Goal: Task Accomplishment & Management: Use online tool/utility

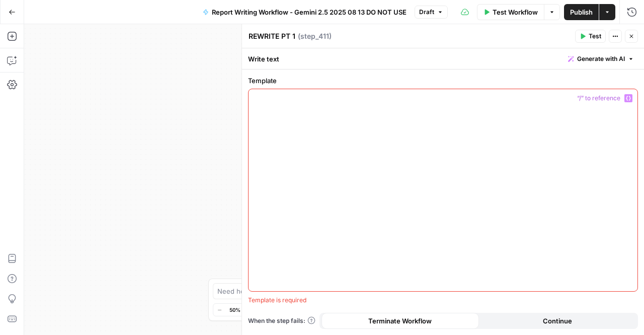
click at [495, 151] on div at bounding box center [443, 190] width 389 height 202
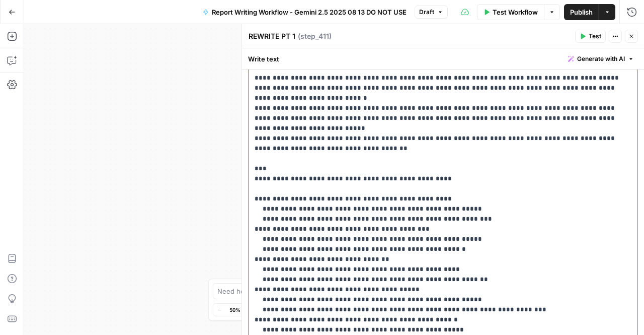
scroll to position [568, 0]
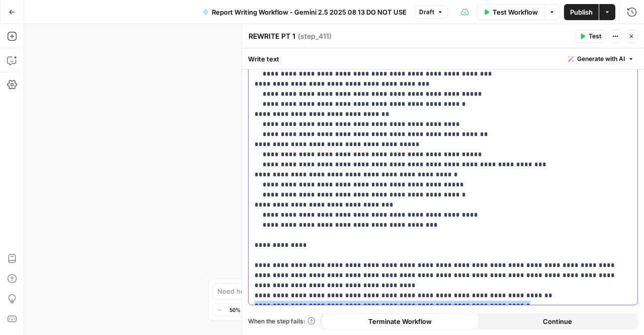
drag, startPoint x: 500, startPoint y: 263, endPoint x: 253, endPoint y: 264, distance: 247.6
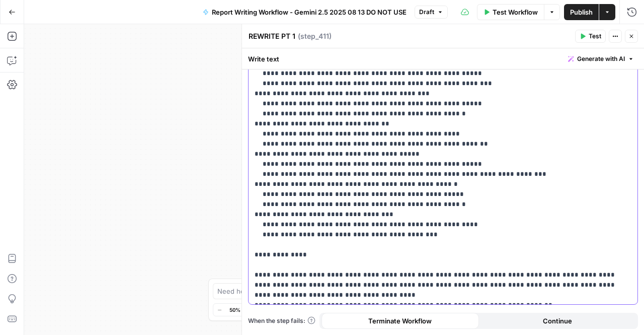
scroll to position [558, 0]
click at [582, 8] on span "Publish" at bounding box center [581, 12] width 23 height 10
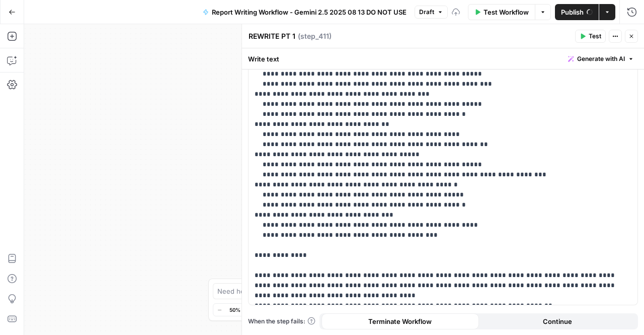
click at [632, 35] on icon "button" at bounding box center [632, 37] width 4 height 4
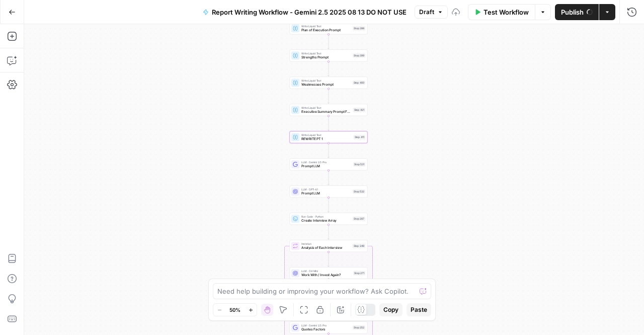
click at [423, 105] on div "true false Workflow Set Inputs Inputs LLM · Perplexity Sonar Deep Research Late…" at bounding box center [334, 179] width 620 height 310
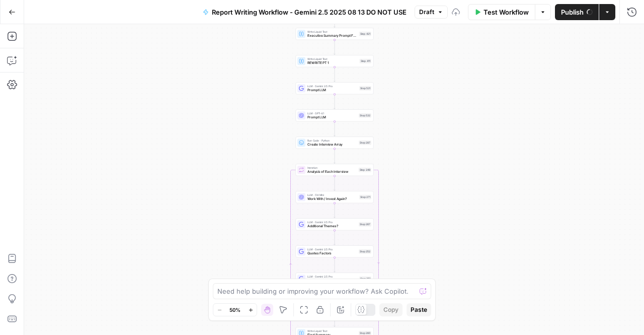
drag, startPoint x: 413, startPoint y: 203, endPoint x: 419, endPoint y: 127, distance: 75.7
click at [419, 127] on div "true false Workflow Set Inputs Inputs LLM · Perplexity Sonar Deep Research Late…" at bounding box center [334, 179] width 620 height 310
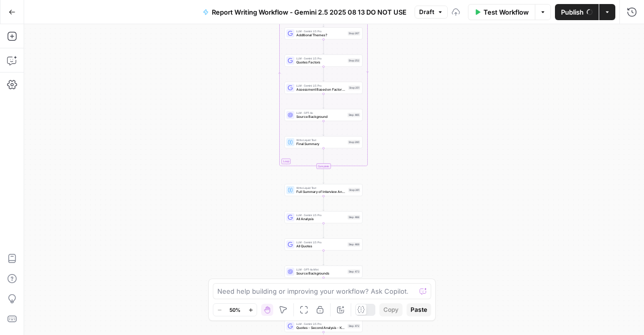
drag, startPoint x: 418, startPoint y: 225, endPoint x: 406, endPoint y: 39, distance: 186.6
click at [406, 39] on div "true false Workflow Set Inputs Inputs LLM · Perplexity Sonar Deep Research Late…" at bounding box center [334, 179] width 620 height 310
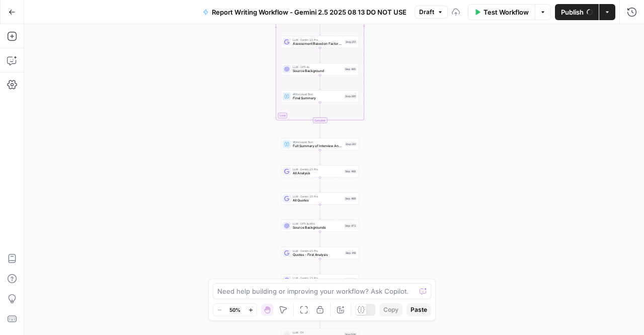
click at [425, 155] on div "true false Workflow Set Inputs Inputs LLM · Perplexity Sonar Deep Research Late…" at bounding box center [334, 179] width 620 height 310
click at [631, 17] on button "Run History" at bounding box center [632, 12] width 16 height 16
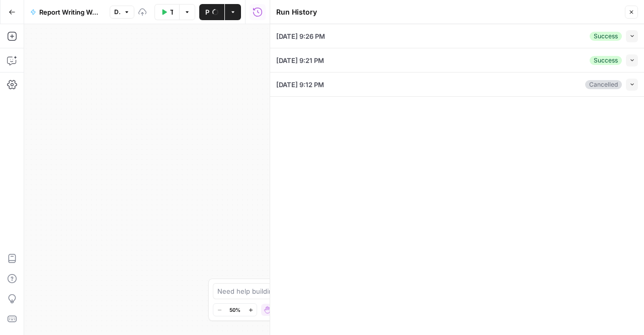
click at [631, 41] on button "Collapse" at bounding box center [632, 36] width 12 height 12
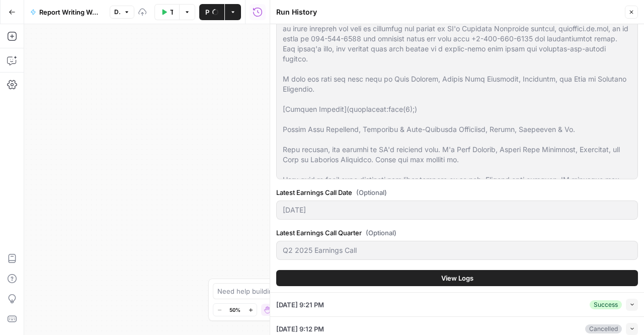
scroll to position [1873, 0]
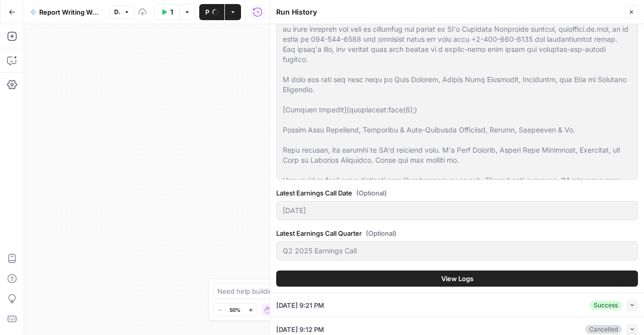
click at [497, 272] on button "View Logs" at bounding box center [457, 278] width 362 height 16
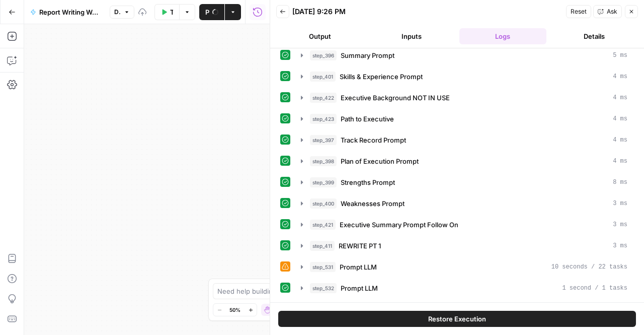
scroll to position [282, 0]
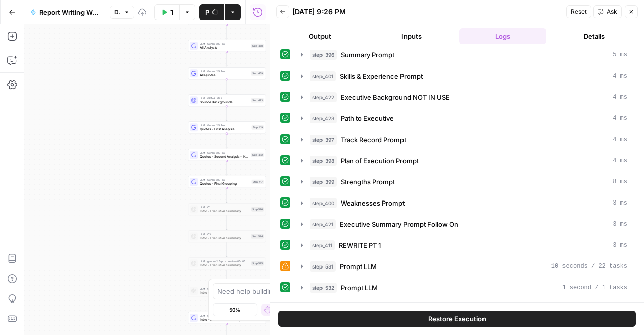
drag, startPoint x: 166, startPoint y: 222, endPoint x: 73, endPoint y: 97, distance: 156.1
click at [73, 97] on div "true false Workflow Set Inputs Inputs LLM · Perplexity Sonar Deep Research Late…" at bounding box center [147, 179] width 246 height 310
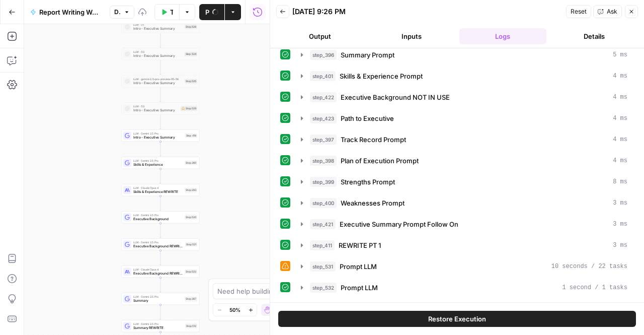
drag, startPoint x: 126, startPoint y: 230, endPoint x: 61, endPoint y: 65, distance: 177.5
click at [60, 48] on div "true false Workflow Set Inputs Inputs LLM · Perplexity Sonar Deep Research Late…" at bounding box center [147, 179] width 246 height 310
drag, startPoint x: 100, startPoint y: 265, endPoint x: 84, endPoint y: 122, distance: 144.3
click at [84, 122] on div "true false Workflow Set Inputs Inputs LLM · Perplexity Sonar Deep Research Late…" at bounding box center [147, 179] width 246 height 310
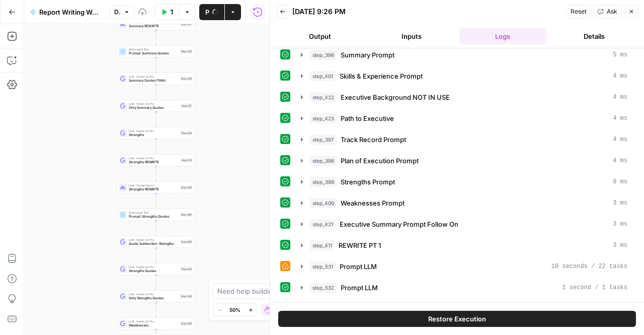
drag, startPoint x: 63, startPoint y: 230, endPoint x: 74, endPoint y: 45, distance: 185.0
click at [74, 45] on div "true false Workflow Set Inputs Inputs LLM · Perplexity Sonar Deep Research Late…" at bounding box center [147, 179] width 246 height 310
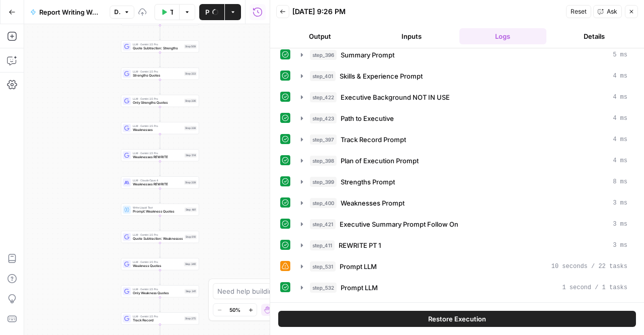
drag, startPoint x: 77, startPoint y: 281, endPoint x: 74, endPoint y: 162, distance: 118.8
click at [82, 85] on div "true false Workflow Set Inputs Inputs LLM · Perplexity Sonar Deep Research Late…" at bounding box center [147, 179] width 246 height 310
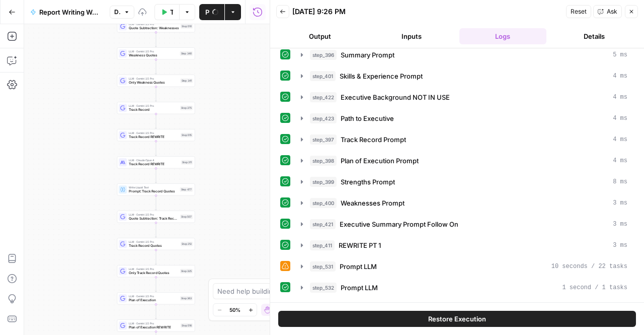
drag, startPoint x: 77, startPoint y: 293, endPoint x: 72, endPoint y: 78, distance: 214.9
click at [72, 78] on div "true false Workflow Set Inputs Inputs LLM · Perplexity Sonar Deep Research Late…" at bounding box center [147, 179] width 246 height 310
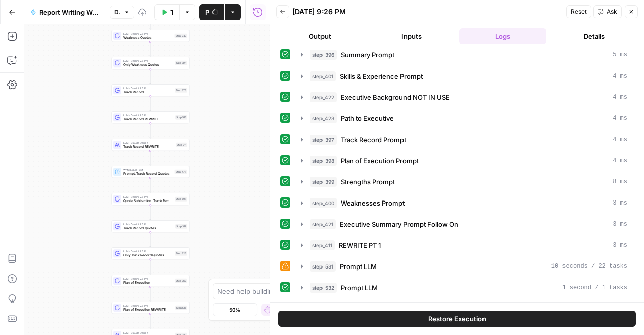
drag, startPoint x: 86, startPoint y: 273, endPoint x: 80, endPoint y: 290, distance: 18.8
click at [80, 290] on div "true false Workflow Set Inputs Inputs LLM · Perplexity Sonar Deep Research Late…" at bounding box center [147, 179] width 246 height 310
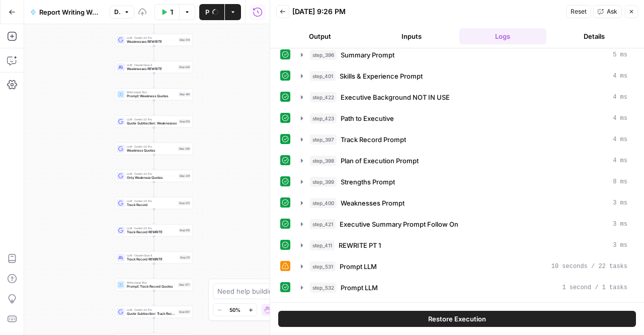
drag, startPoint x: 76, startPoint y: 65, endPoint x: 95, endPoint y: 279, distance: 215.2
click at [95, 279] on div "true false Workflow Set Inputs Inputs LLM · Perplexity Sonar Deep Research Late…" at bounding box center [147, 179] width 246 height 310
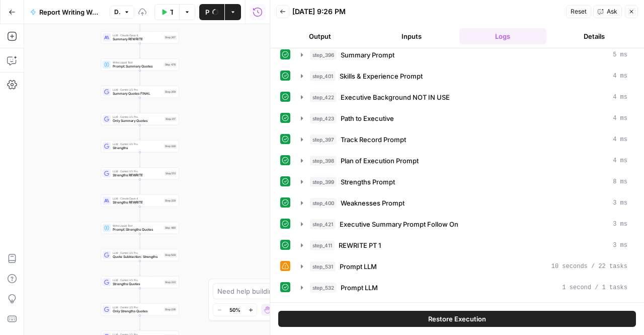
drag, startPoint x: 86, startPoint y: 282, endPoint x: 70, endPoint y: 303, distance: 26.3
click at [70, 309] on div "true false Workflow Set Inputs Inputs LLM · Perplexity Sonar Deep Research Late…" at bounding box center [147, 179] width 246 height 310
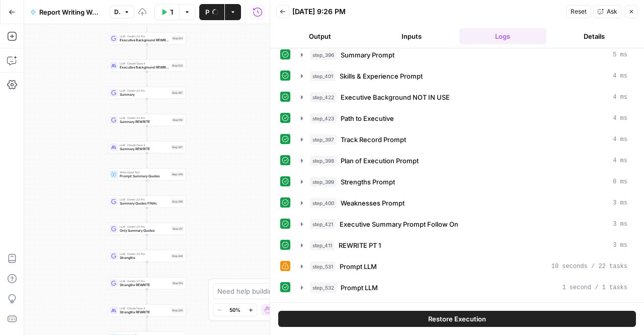
drag, startPoint x: 82, startPoint y: 101, endPoint x: 96, endPoint y: 233, distance: 132.5
click at [96, 233] on div "true false Workflow Set Inputs Inputs LLM · Perplexity Sonar Deep Research Late…" at bounding box center [147, 179] width 246 height 310
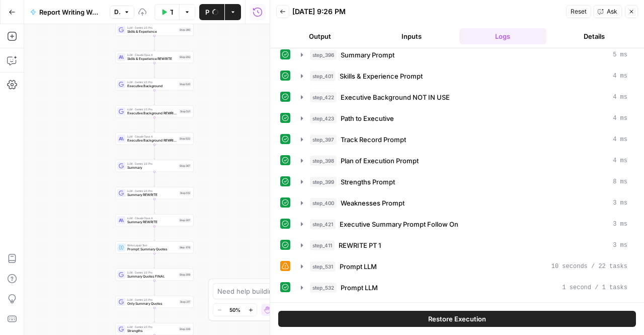
drag, startPoint x: 82, startPoint y: 81, endPoint x: 89, endPoint y: 153, distance: 72.8
click at [89, 153] on div "true false Workflow Set Inputs Inputs LLM · Perplexity Sonar Deep Research Late…" at bounding box center [147, 179] width 246 height 310
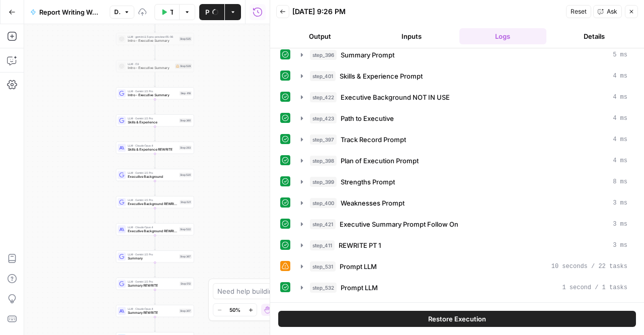
drag, startPoint x: 87, startPoint y: 121, endPoint x: 87, endPoint y: 211, distance: 90.1
click at [87, 211] on div "true false Workflow Set Inputs Inputs LLM · Perplexity Sonar Deep Research Late…" at bounding box center [147, 179] width 246 height 310
click at [102, 151] on div "true false Workflow Set Inputs Inputs LLM · Perplexity Sonar Deep Research Late…" at bounding box center [147, 179] width 246 height 310
click at [189, 133] on div "true false Workflow Set Inputs Inputs LLM · Perplexity Sonar Deep Research Late…" at bounding box center [147, 179] width 246 height 310
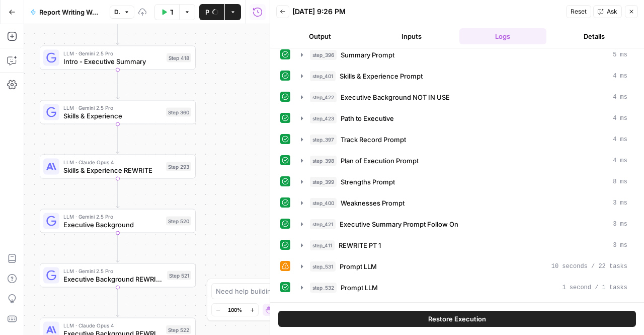
drag, startPoint x: 229, startPoint y: 152, endPoint x: 246, endPoint y: 186, distance: 37.4
click at [246, 186] on div "true false Workflow Set Inputs Inputs LLM · Perplexity Sonar Deep Research Late…" at bounding box center [147, 179] width 246 height 310
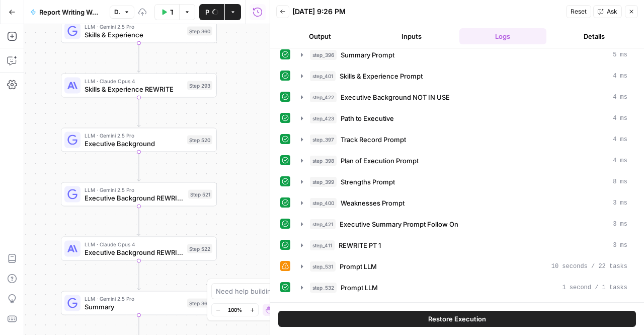
drag, startPoint x: 243, startPoint y: 229, endPoint x: 248, endPoint y: 115, distance: 114.8
click at [248, 115] on div "true false Workflow Set Inputs Inputs LLM · Perplexity Sonar Deep Research Late…" at bounding box center [147, 179] width 246 height 310
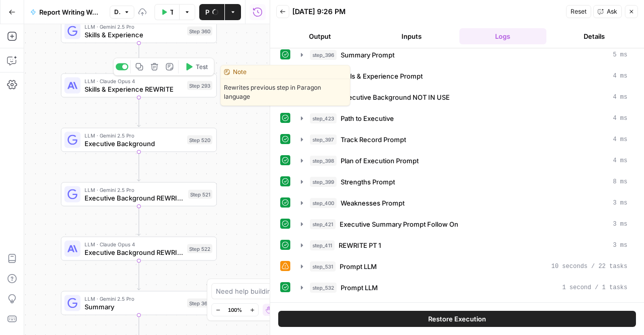
click at [189, 92] on div "LLM · Claude Opus 4 Skills & Experience REWRITE Step 293 Copy step Delete step …" at bounding box center [138, 85] width 148 height 17
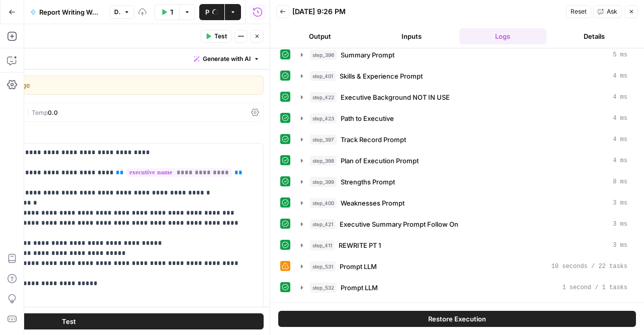
click at [631, 13] on icon "button" at bounding box center [631, 12] width 6 height 6
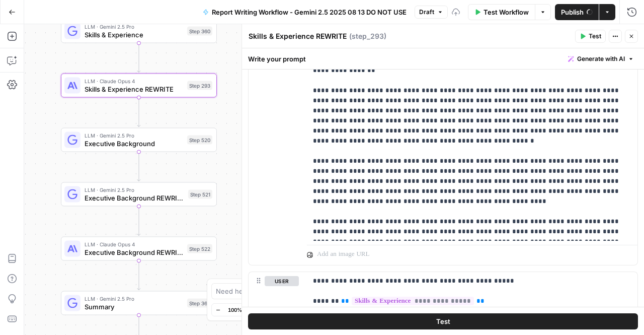
scroll to position [1224, 0]
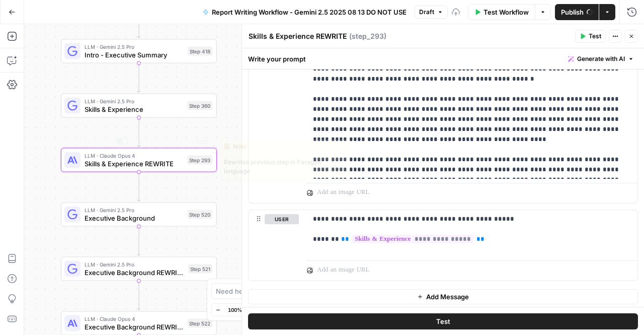
click at [130, 105] on span "Skills & Experience" at bounding box center [134, 109] width 99 height 10
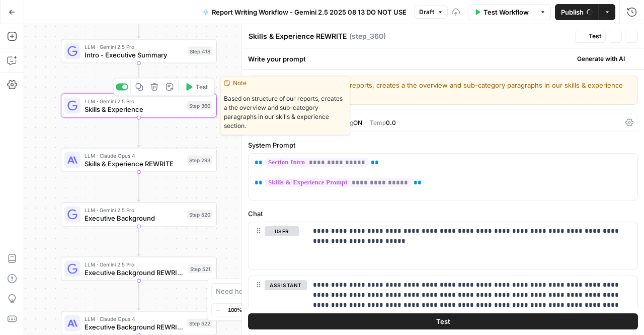
type textarea "Skills & Experience"
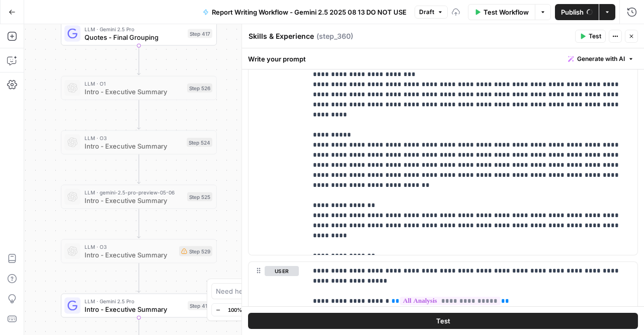
scroll to position [1813, 0]
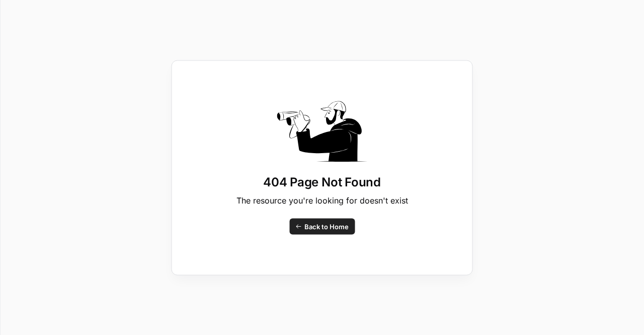
click at [330, 228] on span "Back to Home" at bounding box center [326, 226] width 44 height 10
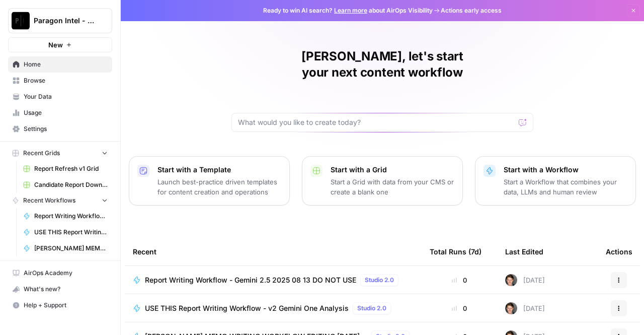
click at [303, 275] on span "Report Writing Workflow - Gemini 2.5 2025 08 13 DO NOT USE" at bounding box center [250, 280] width 211 height 10
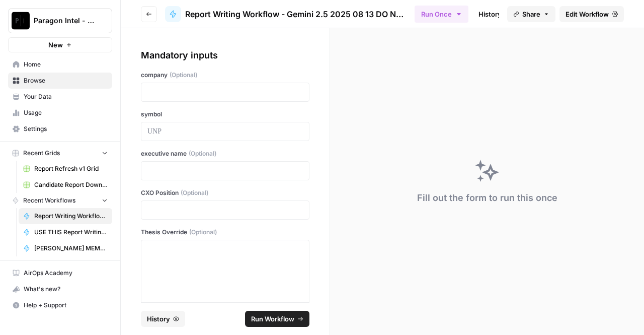
click at [303, 265] on div "Mandatory inputs company (Optional) symbol executive name (Optional) CXO Positi…" at bounding box center [225, 165] width 209 height 274
click at [588, 14] on span "Edit Workflow" at bounding box center [587, 14] width 43 height 10
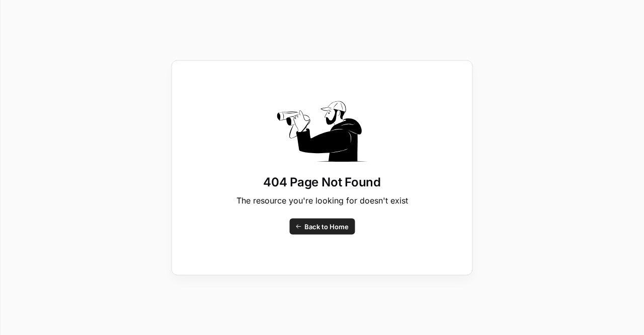
click at [320, 225] on span "Back to Home" at bounding box center [326, 226] width 44 height 10
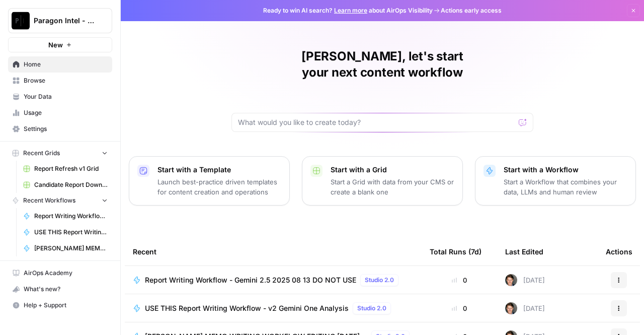
click at [291, 275] on span "Report Writing Workflow - Gemini 2.5 2025 08 13 DO NOT USE" at bounding box center [250, 280] width 211 height 10
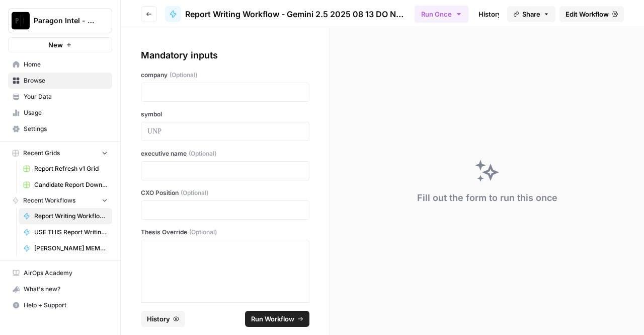
click at [601, 9] on span "Edit Workflow" at bounding box center [587, 14] width 43 height 10
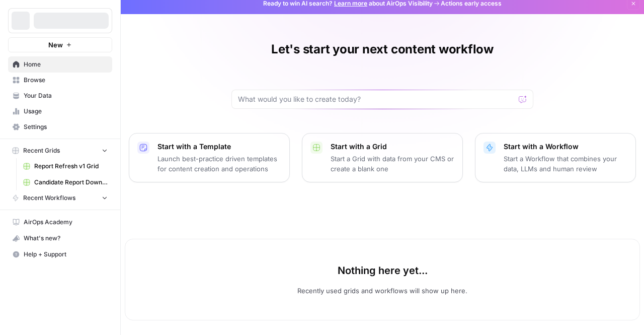
scroll to position [7, 0]
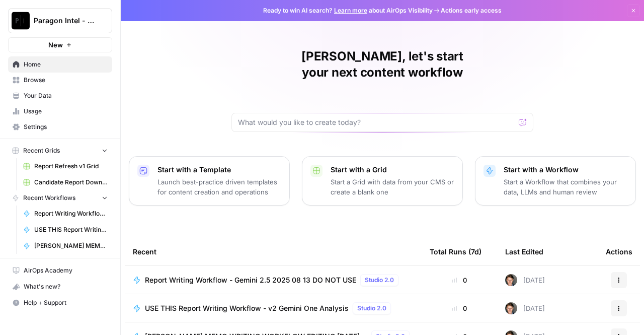
click at [299, 275] on span "Report Writing Workflow - Gemini 2.5 2025 08 13 DO NOT USE" at bounding box center [250, 280] width 211 height 10
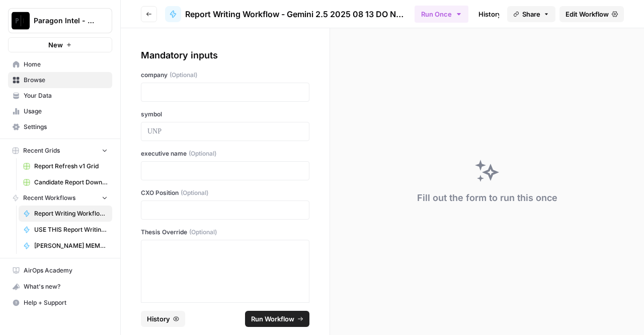
click at [605, 14] on span "Edit Workflow" at bounding box center [587, 14] width 43 height 10
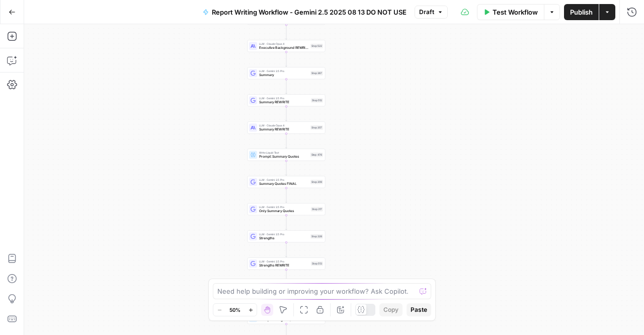
drag, startPoint x: 447, startPoint y: 241, endPoint x: 399, endPoint y: 135, distance: 116.0
click at [399, 135] on div "true false Workflow Set Inputs Inputs LLM · Perplexity Sonar Deep Research Late…" at bounding box center [334, 179] width 620 height 310
drag, startPoint x: 391, startPoint y: 232, endPoint x: 398, endPoint y: 83, distance: 149.6
click at [398, 83] on div "true false Workflow Set Inputs Inputs LLM · Perplexity Sonar Deep Research Late…" at bounding box center [334, 179] width 620 height 310
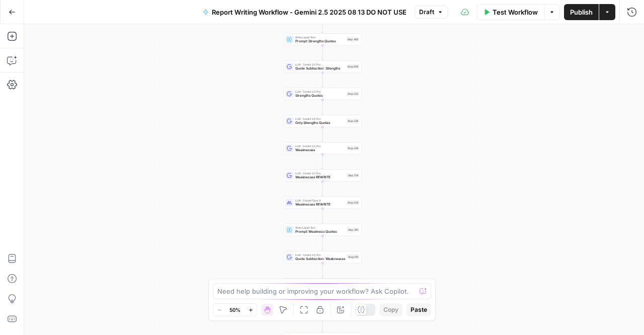
drag, startPoint x: 368, startPoint y: 259, endPoint x: 406, endPoint y: 272, distance: 39.8
click at [406, 272] on div "true false Workflow Set Inputs Inputs LLM · Perplexity Sonar Deep Research Late…" at bounding box center [334, 179] width 620 height 310
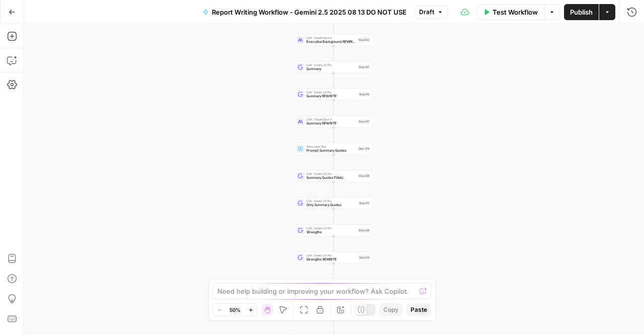
drag, startPoint x: 412, startPoint y: 107, endPoint x: 415, endPoint y: 236, distance: 129.9
click at [415, 236] on div "true false Workflow Set Inputs Inputs LLM · Perplexity Sonar Deep Research Late…" at bounding box center [334, 179] width 620 height 310
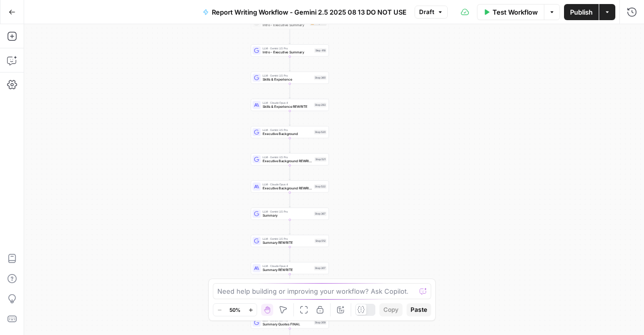
drag, startPoint x: 398, startPoint y: 182, endPoint x: 395, endPoint y: 191, distance: 9.5
click at [379, 254] on div "true false Workflow Set Inputs Inputs LLM · Perplexity Sonar Deep Research Late…" at bounding box center [334, 179] width 620 height 310
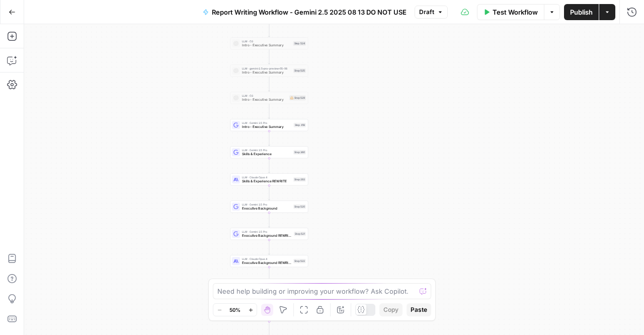
drag, startPoint x: 395, startPoint y: 146, endPoint x: 374, endPoint y: 217, distance: 74.0
click at [374, 217] on div "true false Workflow Set Inputs Inputs LLM · Perplexity Sonar Deep Research Late…" at bounding box center [334, 179] width 620 height 310
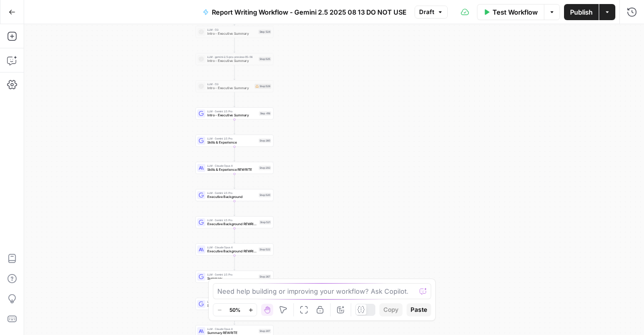
drag, startPoint x: 388, startPoint y: 216, endPoint x: 349, endPoint y: 204, distance: 41.2
click at [349, 204] on div "true false Workflow Set Inputs Inputs LLM · Perplexity Sonar Deep Research Late…" at bounding box center [334, 179] width 620 height 310
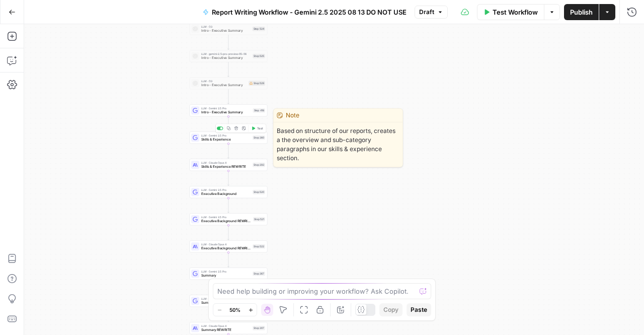
click at [226, 138] on span "Skills & Experience" at bounding box center [225, 139] width 49 height 5
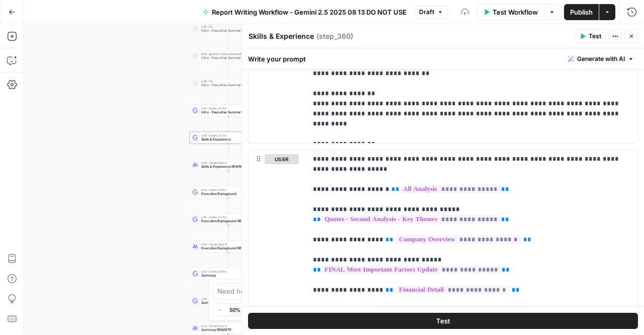
scroll to position [1813, 0]
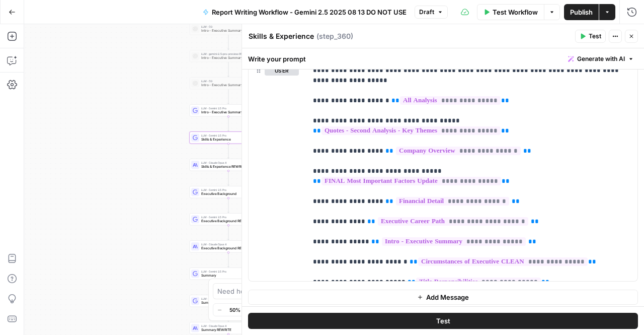
click at [634, 28] on header "Skills & Experience Skills & Experience ( step_360 ) Test Actions Close" at bounding box center [443, 36] width 402 height 24
click at [634, 32] on button "Close" at bounding box center [631, 36] width 13 height 13
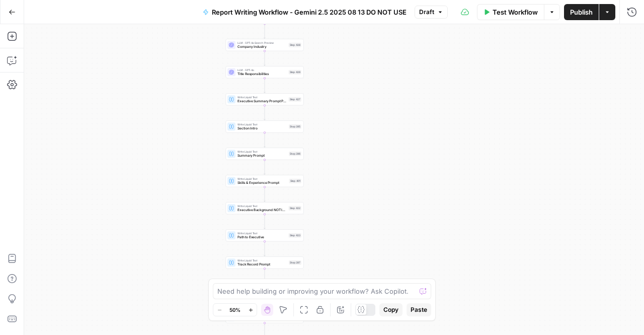
drag, startPoint x: 298, startPoint y: 183, endPoint x: 338, endPoint y: 94, distance: 97.7
click at [338, 94] on div "true false Workflow Set Inputs Inputs LLM · Perplexity Sonar Deep Research Late…" at bounding box center [334, 179] width 620 height 310
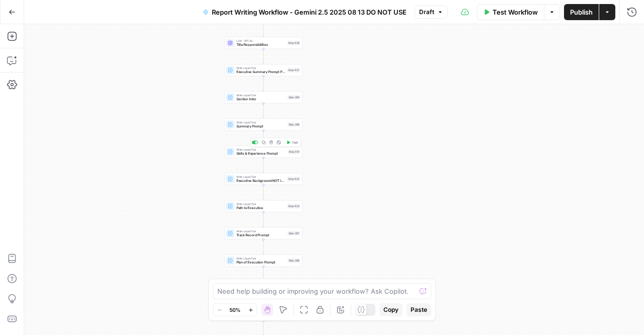
click at [267, 151] on span "Skills & Experience Prompt" at bounding box center [261, 153] width 50 height 5
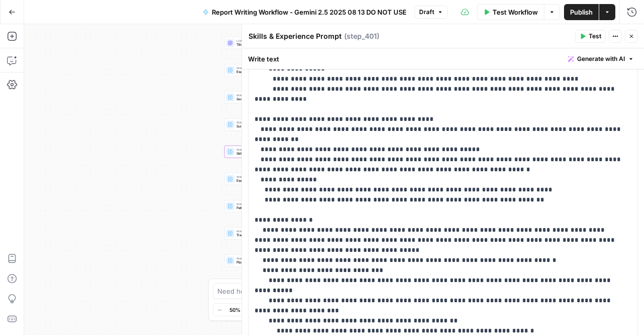
scroll to position [598, 0]
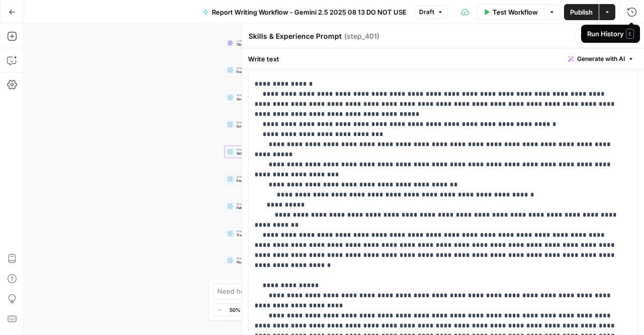
click at [630, 32] on span "E" at bounding box center [630, 34] width 8 height 10
click at [633, 39] on icon "button" at bounding box center [631, 36] width 6 height 6
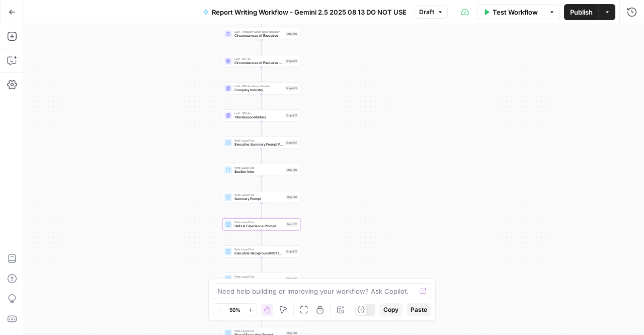
drag, startPoint x: 349, startPoint y: 91, endPoint x: 346, endPoint y: 166, distance: 74.5
click at [346, 166] on div "true false Workflow Set Inputs Inputs LLM · Perplexity Sonar Deep Research Late…" at bounding box center [334, 179] width 620 height 310
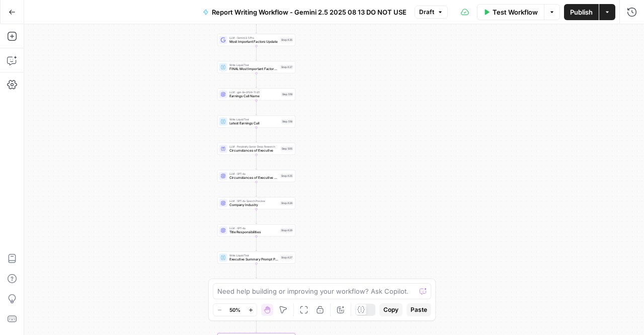
drag, startPoint x: 371, startPoint y: 168, endPoint x: 369, endPoint y: 219, distance: 51.8
click at [369, 219] on div "true false Workflow Set Inputs Inputs LLM · Perplexity Sonar Deep Research Late…" at bounding box center [334, 179] width 620 height 310
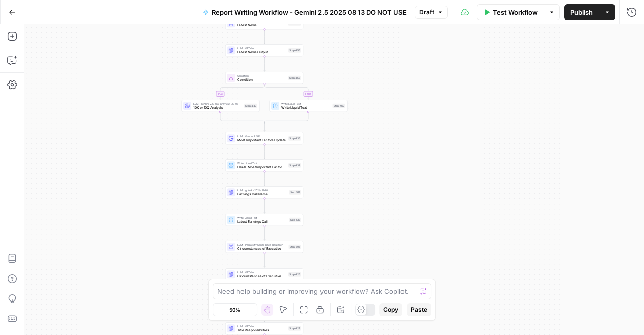
drag, startPoint x: 367, startPoint y: 116, endPoint x: 377, endPoint y: 179, distance: 63.2
click at [377, 179] on div "true false Workflow Set Inputs Inputs LLM · Perplexity Sonar Deep Research Late…" at bounding box center [334, 179] width 620 height 310
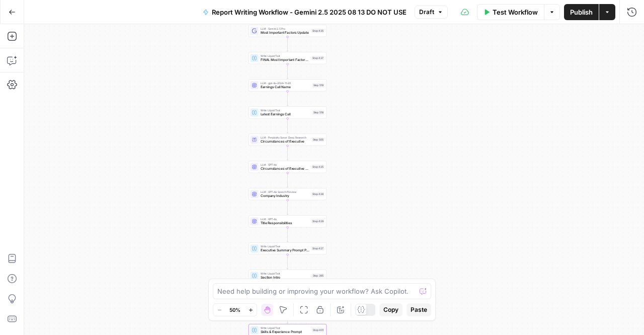
drag, startPoint x: 380, startPoint y: 218, endPoint x: 403, endPoint y: 113, distance: 107.6
click at [403, 113] on div "true false Workflow Set Inputs Inputs LLM · Perplexity Sonar Deep Research Late…" at bounding box center [334, 179] width 620 height 310
drag, startPoint x: 370, startPoint y: 251, endPoint x: 380, endPoint y: 151, distance: 100.1
click at [380, 151] on div "true false Workflow Set Inputs Inputs LLM · Perplexity Sonar Deep Research Late…" at bounding box center [334, 179] width 620 height 310
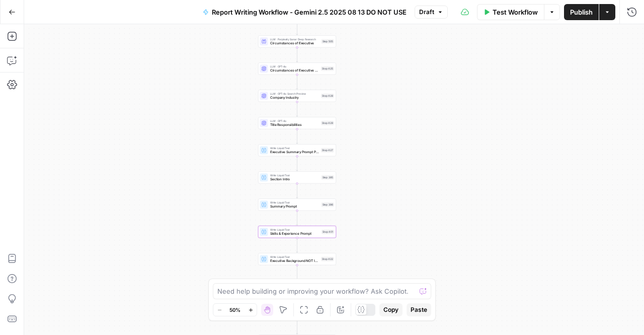
drag, startPoint x: 371, startPoint y: 218, endPoint x: 373, endPoint y: 187, distance: 31.3
click at [373, 187] on div "true false Workflow Set Inputs Inputs LLM · Perplexity Sonar Deep Research Late…" at bounding box center [334, 179] width 620 height 310
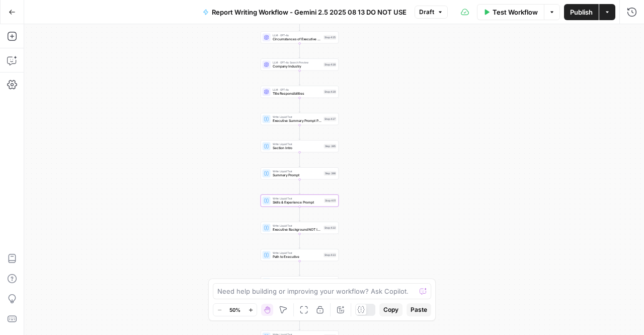
click at [317, 146] on span "Section Intro" at bounding box center [297, 147] width 49 height 5
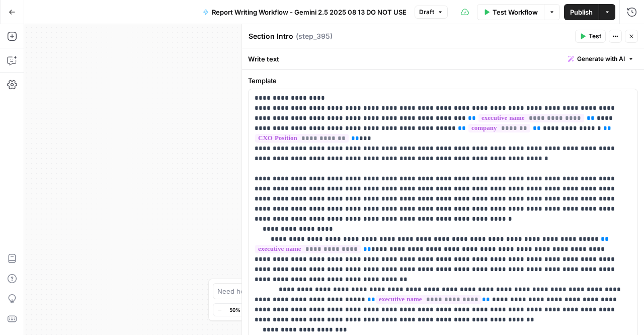
scroll to position [41, 0]
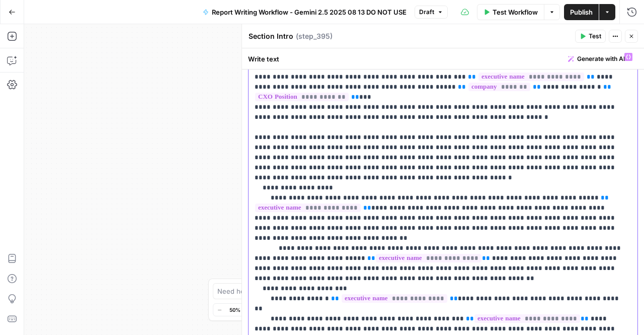
click at [277, 216] on p "**********" at bounding box center [440, 268] width 370 height 433
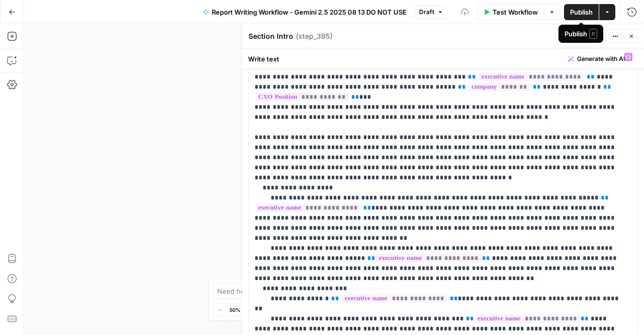
click at [569, 10] on button "Publish" at bounding box center [581, 12] width 35 height 16
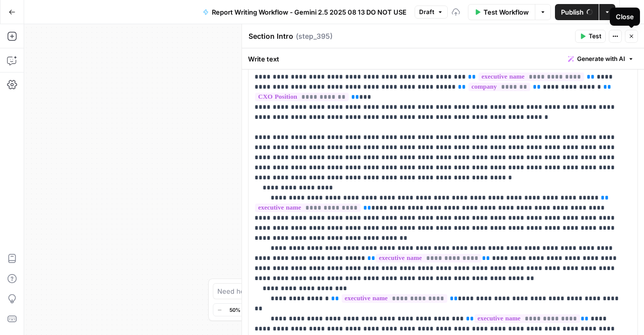
click at [632, 38] on icon "button" at bounding box center [631, 36] width 6 height 6
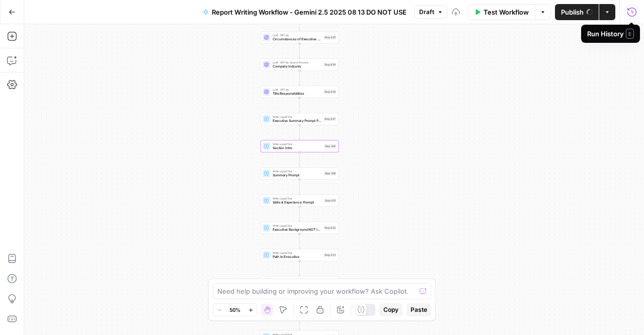
click at [630, 13] on icon "button" at bounding box center [632, 12] width 10 height 10
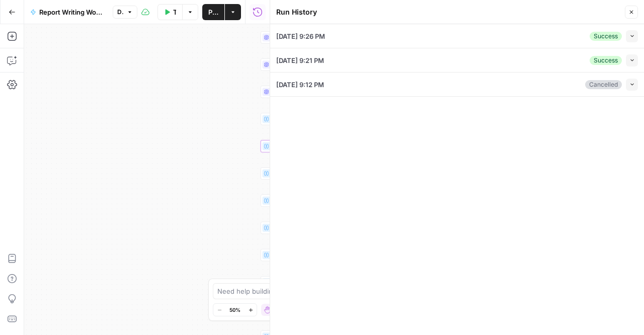
click at [631, 36] on icon "button" at bounding box center [632, 36] width 6 height 6
type input "Becton, [PERSON_NAME] & Co."
type input "BDX"
type input "[PERSON_NAME]"
type input "CEO"
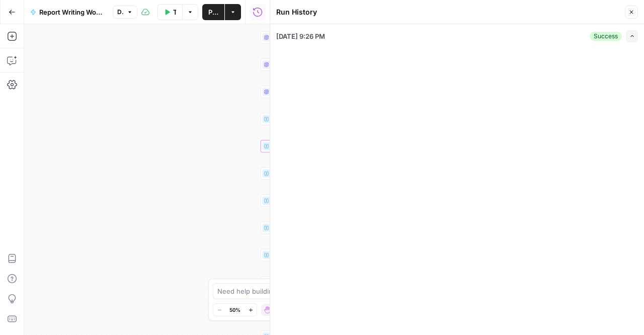
type input "[DATE]"
type input "Q2 2025 Earnings Call"
type textarea "BDX: [PERSON_NAME] Strategic Overconfidence, Inability to Empower Diverse Think…"
type textarea "Loremip Dolorsit ame Consect Adipisc ElitseddoeIusmod, Temporinc utl Etdolor (M…"
type textarea "Lore Ipsumdolo Sitamet Consect adi Elitsed DOEIUSMODTEM INCIDIDU Utla Etd Magna…"
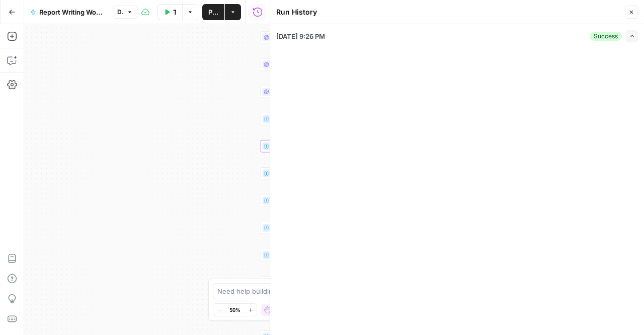
type textarea "Loremipsu Dolorsi ame Consect Adipi el s doe‐temp incididu ut Labore, Etdolorem…"
type textarea "Loremi Dolor Sitamet con Adipisc ELITSE DOEIU TEMPORINCI Utlabo Etdol ma a enim…"
type textarea "Management Discussion Section Operator Hello, and welcome to BD's Second Fiscal…"
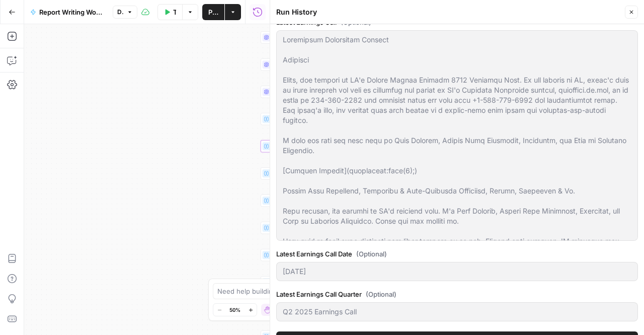
scroll to position [1874, 0]
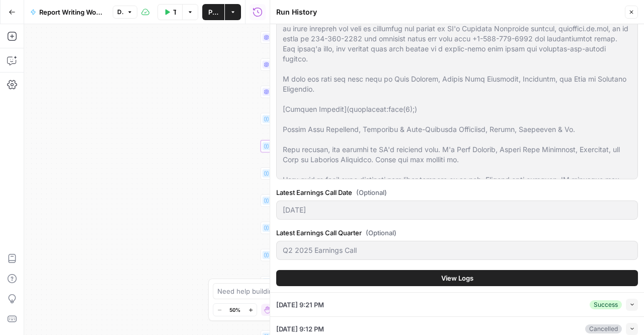
click at [444, 275] on span "View Logs" at bounding box center [457, 278] width 32 height 10
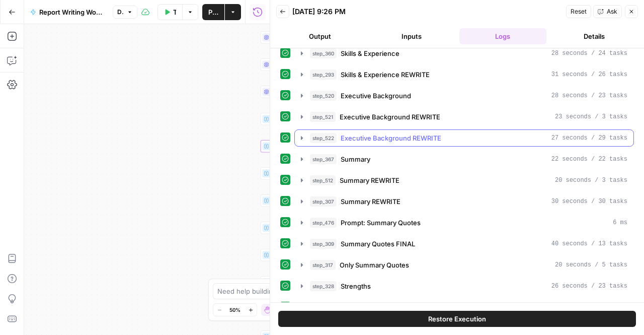
scroll to position [748, 0]
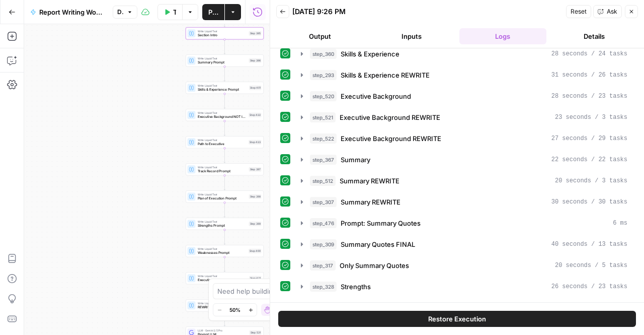
drag, startPoint x: 139, startPoint y: 185, endPoint x: 64, endPoint y: 73, distance: 134.5
click at [64, 73] on div "true false Workflow Set Inputs Inputs LLM · Perplexity Sonar Deep Research Late…" at bounding box center [147, 179] width 246 height 310
click at [634, 10] on icon "button" at bounding box center [631, 12] width 6 height 6
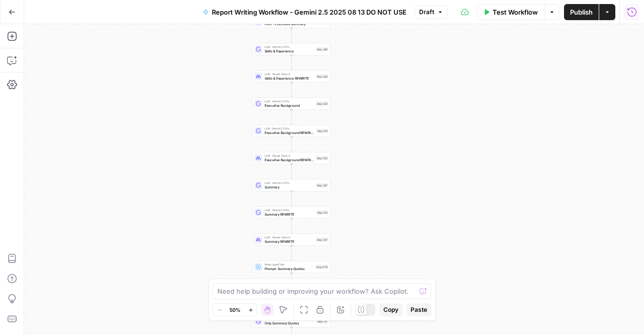
drag, startPoint x: 286, startPoint y: 220, endPoint x: 358, endPoint y: 165, distance: 91.2
click at [358, 165] on div "true false Workflow Set Inputs Inputs LLM · Perplexity Sonar Deep Research Late…" at bounding box center [334, 179] width 620 height 310
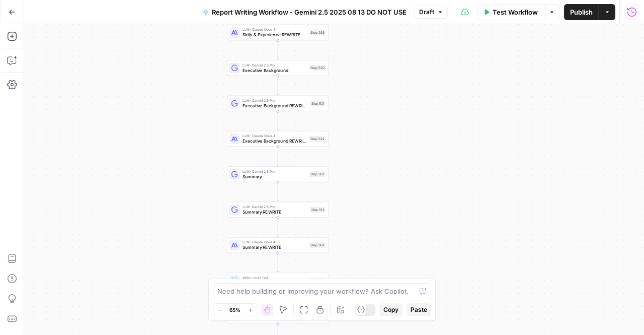
drag, startPoint x: 351, startPoint y: 199, endPoint x: 386, endPoint y: 138, distance: 70.5
click at [386, 138] on div "true false Workflow Set Inputs Inputs LLM · Perplexity Sonar Deep Research Late…" at bounding box center [334, 179] width 620 height 310
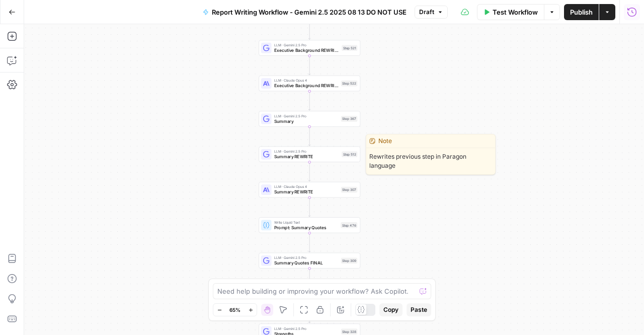
click at [329, 152] on span "LLM · Gemini 2.5 Pro" at bounding box center [306, 150] width 65 height 5
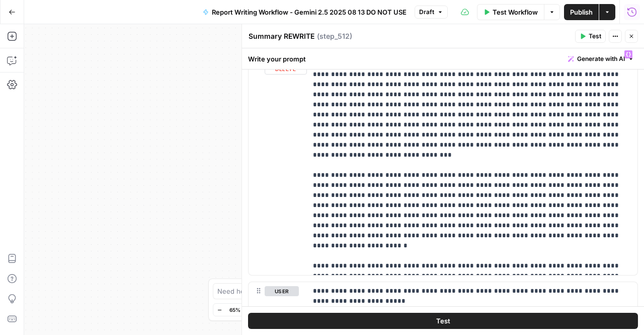
scroll to position [840, 0]
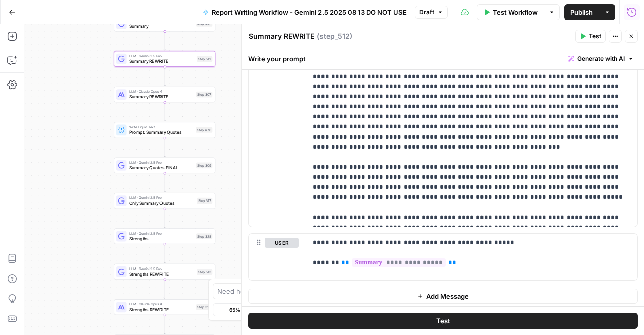
drag, startPoint x: 201, startPoint y: 217, endPoint x: 56, endPoint y: 123, distance: 173.1
click at [56, 123] on div "true false Workflow Set Inputs Inputs LLM · Perplexity Sonar Deep Research Late…" at bounding box center [334, 179] width 620 height 310
click at [157, 98] on span "Summary REWRITE" at bounding box center [161, 97] width 64 height 7
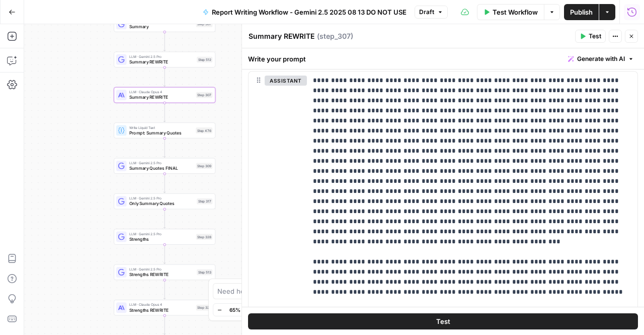
scroll to position [1005, 0]
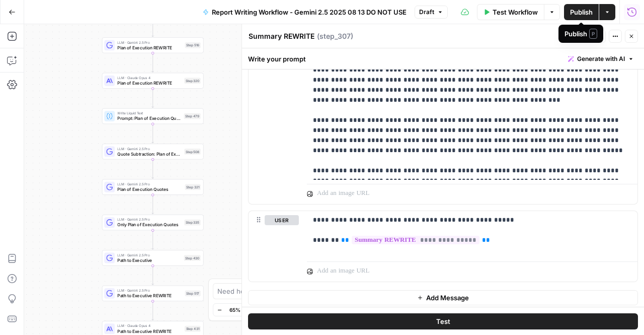
click at [586, 9] on span "Publish" at bounding box center [581, 12] width 23 height 10
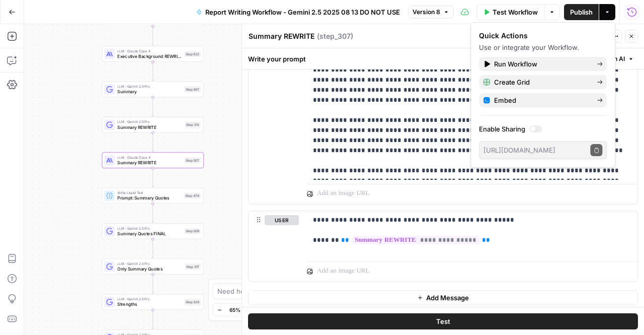
click at [178, 127] on span "Summary REWRITE" at bounding box center [149, 127] width 65 height 7
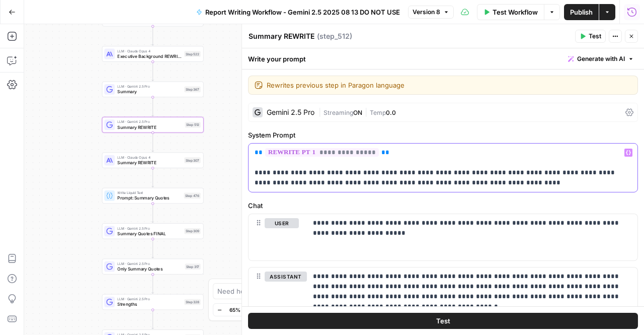
drag, startPoint x: 330, startPoint y: 172, endPoint x: 272, endPoint y: 175, distance: 58.4
click at [272, 175] on p "**********" at bounding box center [440, 167] width 370 height 40
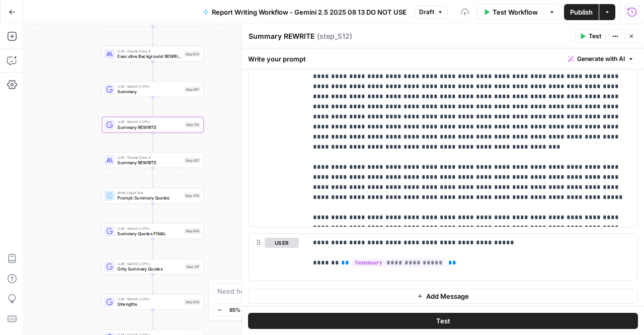
scroll to position [840, 0]
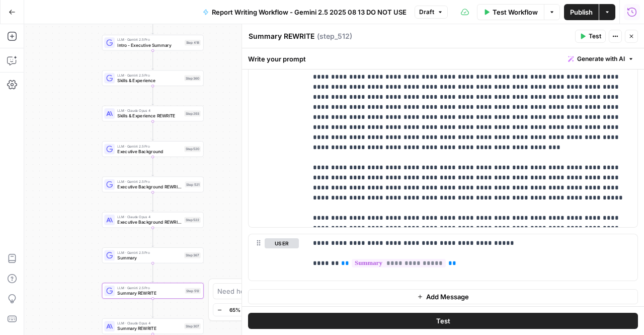
click at [167, 80] on span "Skills & Experience" at bounding box center [149, 80] width 64 height 7
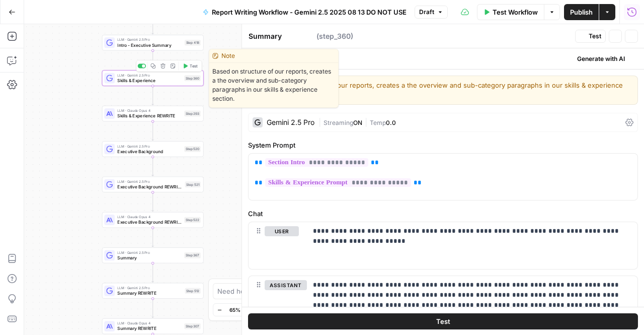
type textarea "Skills & Experience"
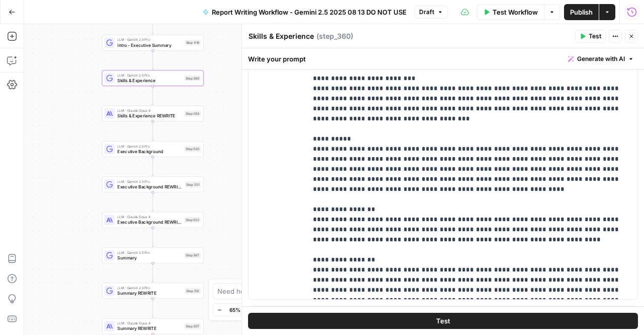
scroll to position [1209, 0]
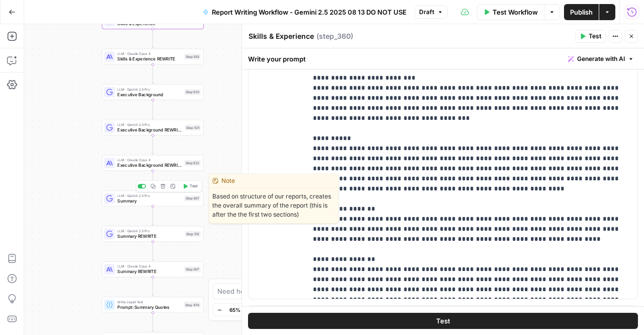
click at [179, 203] on span "Summary" at bounding box center [149, 200] width 64 height 7
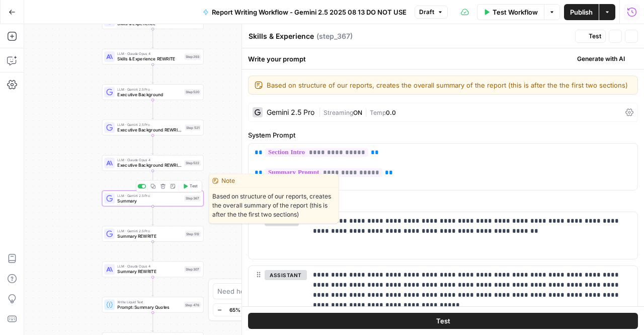
type textarea "Summary"
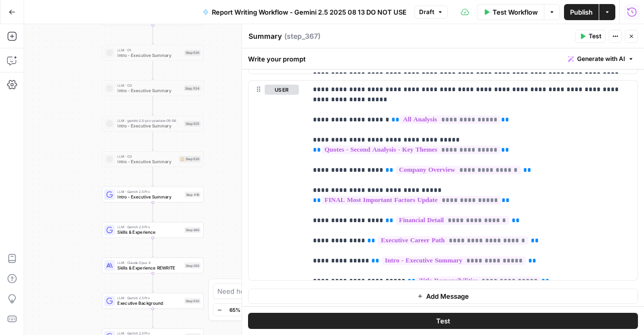
scroll to position [0, 0]
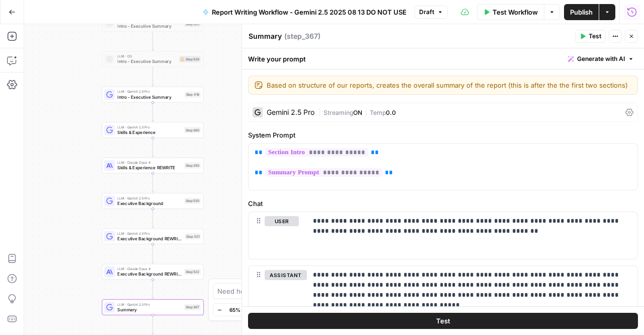
click at [160, 135] on div "LLM · Gemini 2.5 Pro Skills & Experience Step 360 Copy step Delete step Edit No…" at bounding box center [153, 130] width 102 height 16
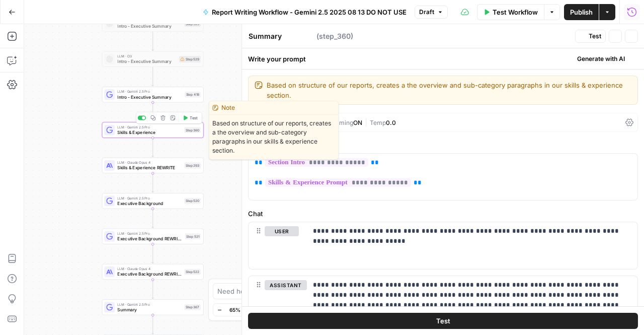
type textarea "Skills & Experience"
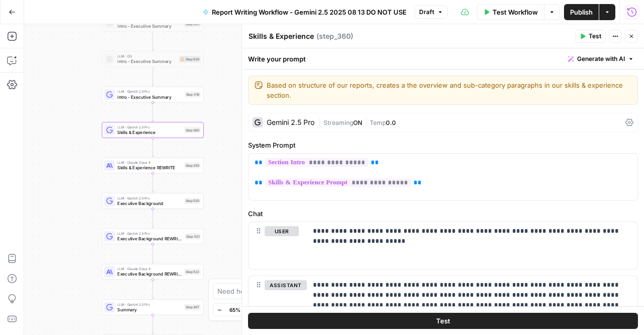
scroll to position [189, 0]
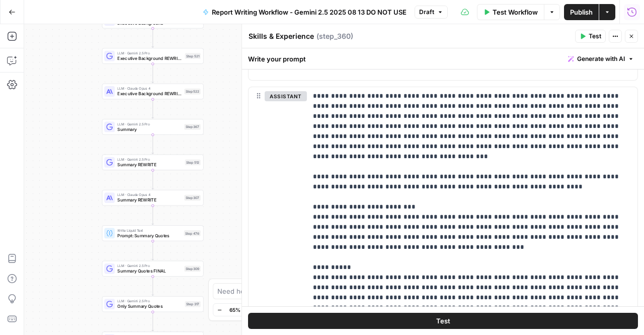
click at [193, 124] on div "Step 367" at bounding box center [192, 127] width 17 height 6
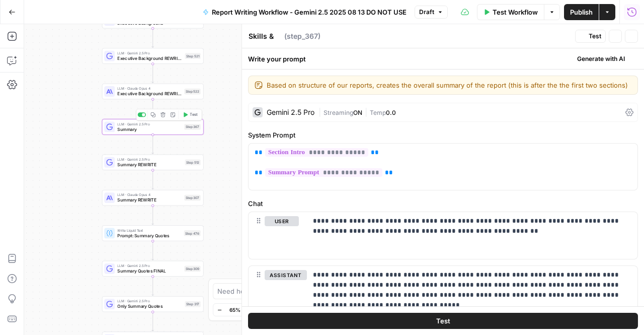
type textarea "Summary"
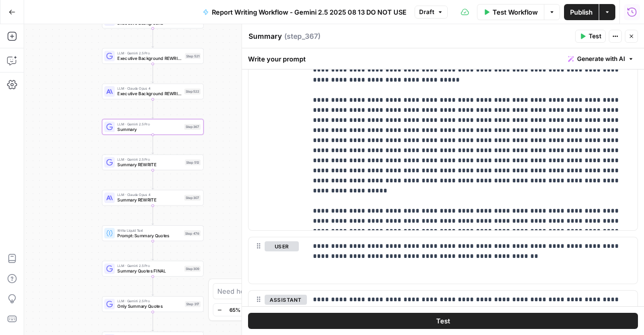
scroll to position [224, 0]
click at [394, 136] on p "**********" at bounding box center [468, 135] width 311 height 181
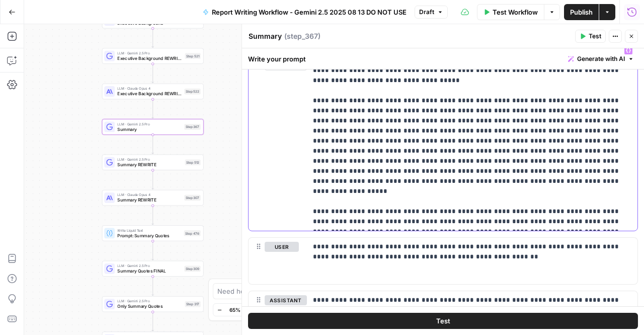
scroll to position [218, 0]
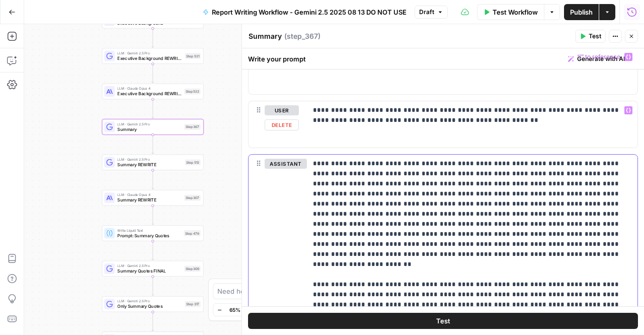
click at [376, 207] on p "**********" at bounding box center [468, 264] width 311 height 211
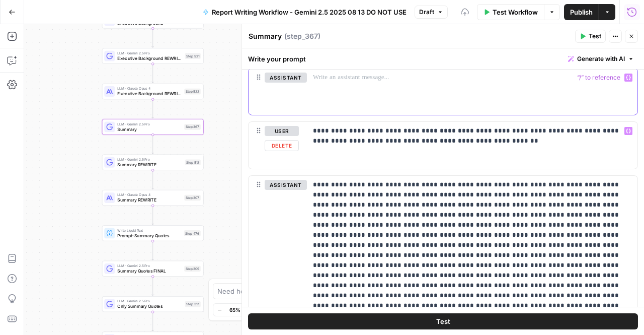
scroll to position [304, 0]
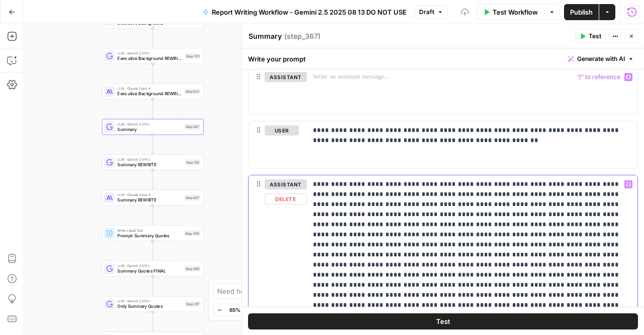
click at [336, 246] on p "**********" at bounding box center [468, 300] width 311 height 242
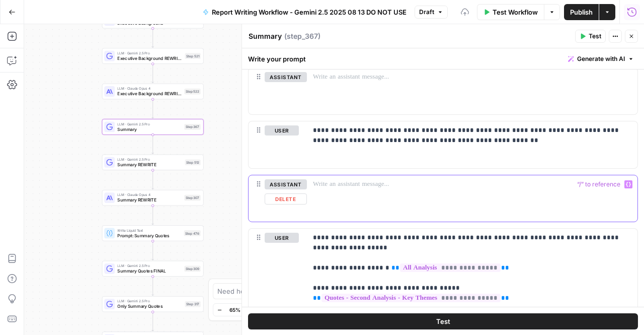
scroll to position [138, 0]
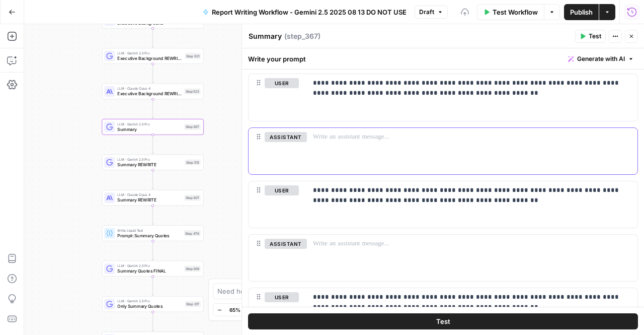
click at [335, 137] on p at bounding box center [468, 137] width 311 height 10
paste div
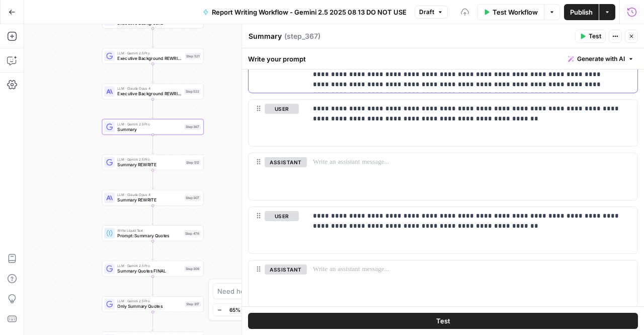
scroll to position [583, 0]
click at [361, 166] on div at bounding box center [472, 176] width 331 height 46
click at [342, 160] on p at bounding box center [468, 162] width 311 height 10
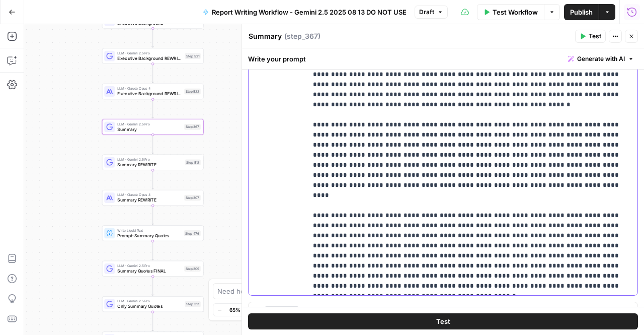
scroll to position [955, 0]
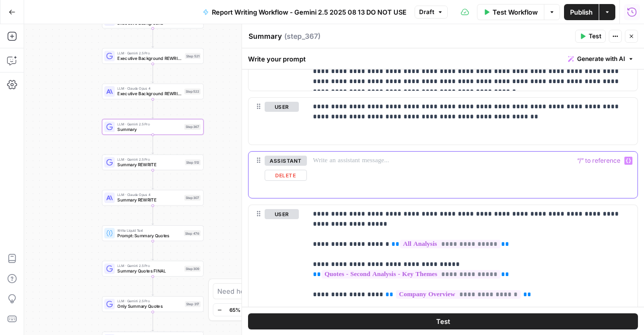
click at [341, 170] on div at bounding box center [472, 174] width 331 height 46
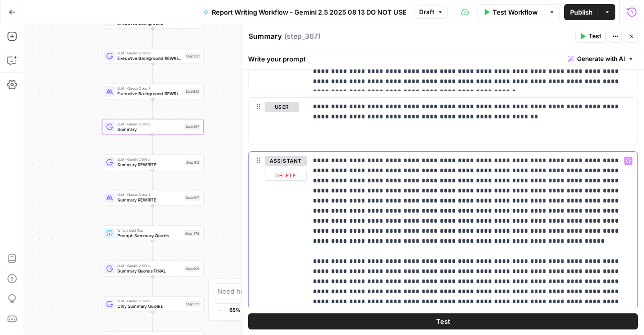
click at [369, 198] on p "**********" at bounding box center [468, 265] width 311 height 221
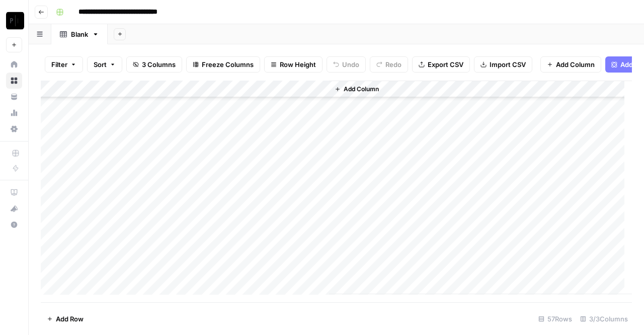
scroll to position [794, 0]
